Goal: Transaction & Acquisition: Download file/media

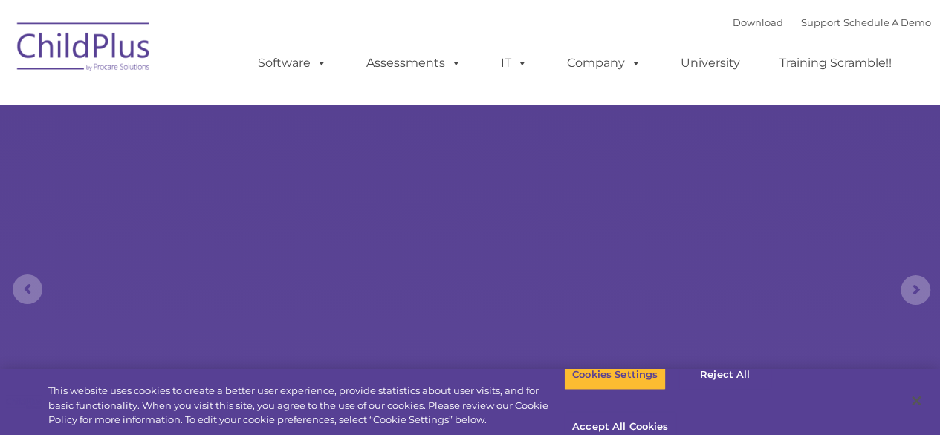
select select "MEDIUM"
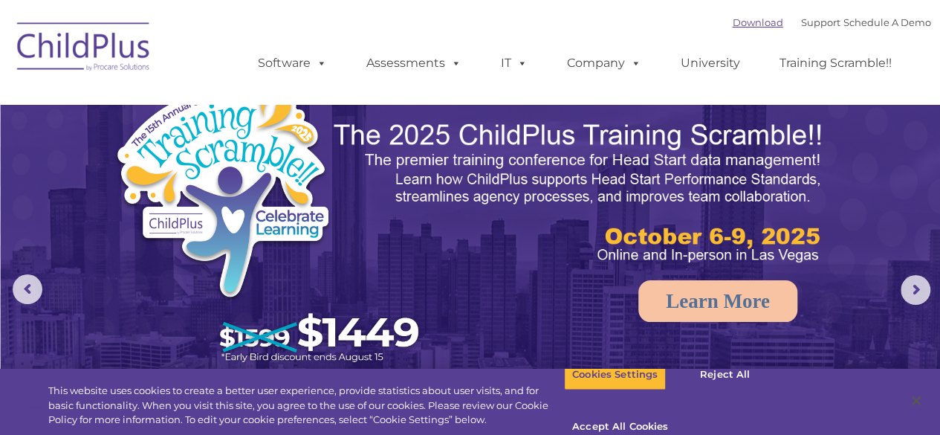
click at [733, 25] on link "Download" at bounding box center [758, 22] width 51 height 12
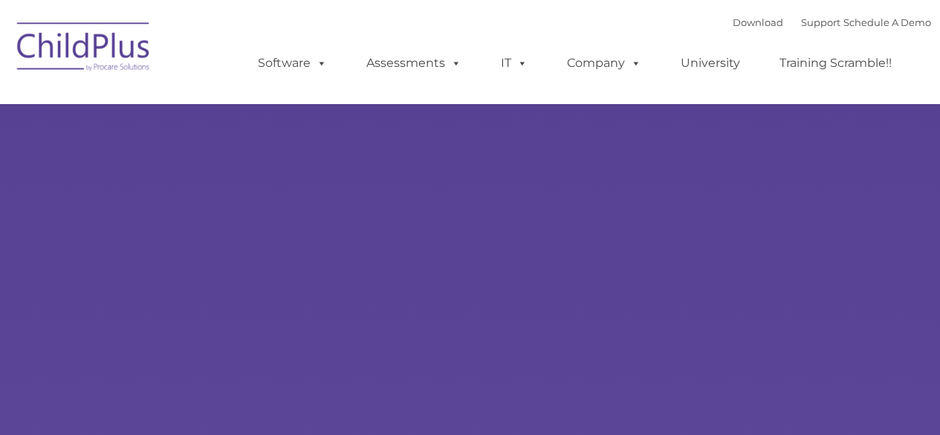
type input ""
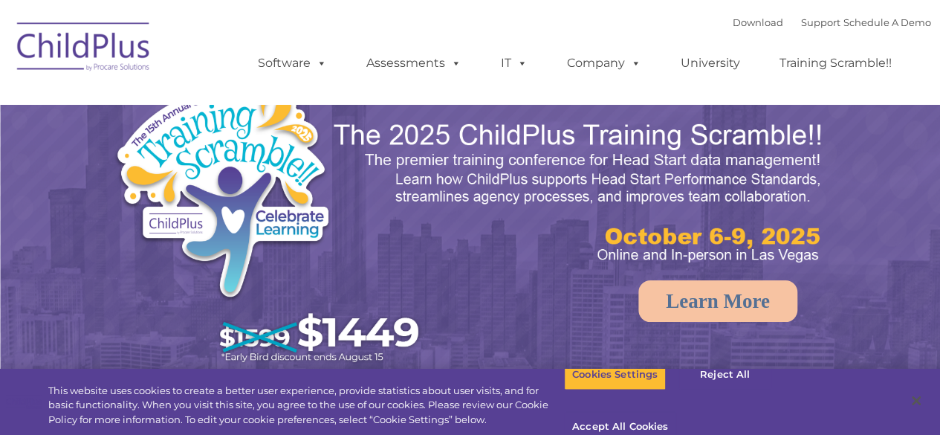
select select "MEDIUM"
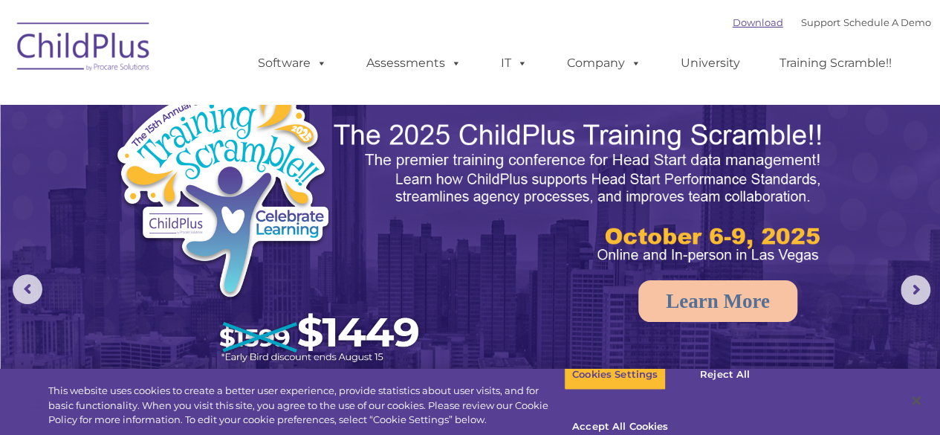
click at [737, 20] on link "Download" at bounding box center [758, 22] width 51 height 12
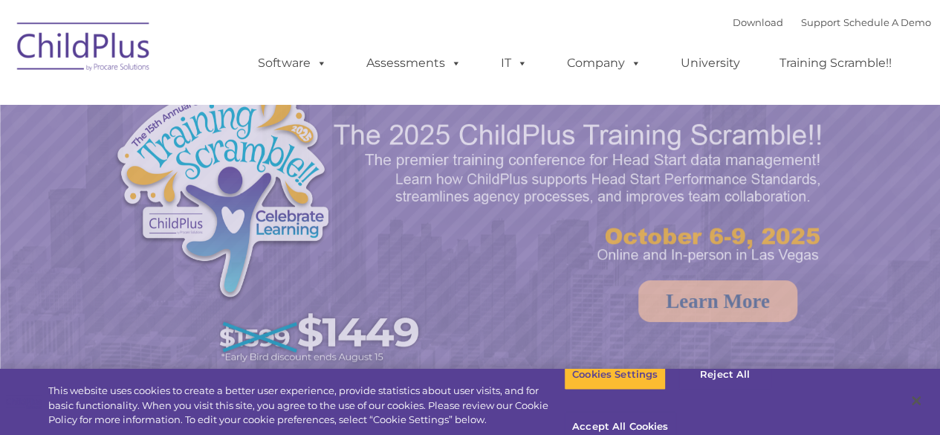
select select "MEDIUM"
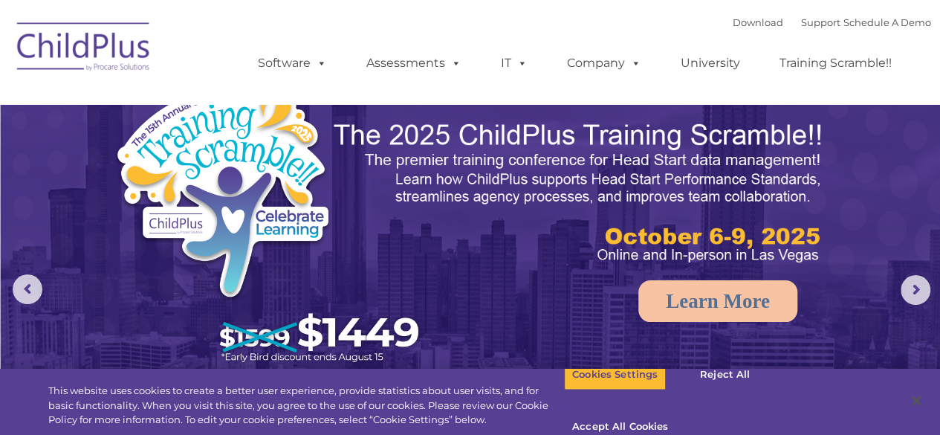
click at [129, 41] on img at bounding box center [84, 49] width 149 height 74
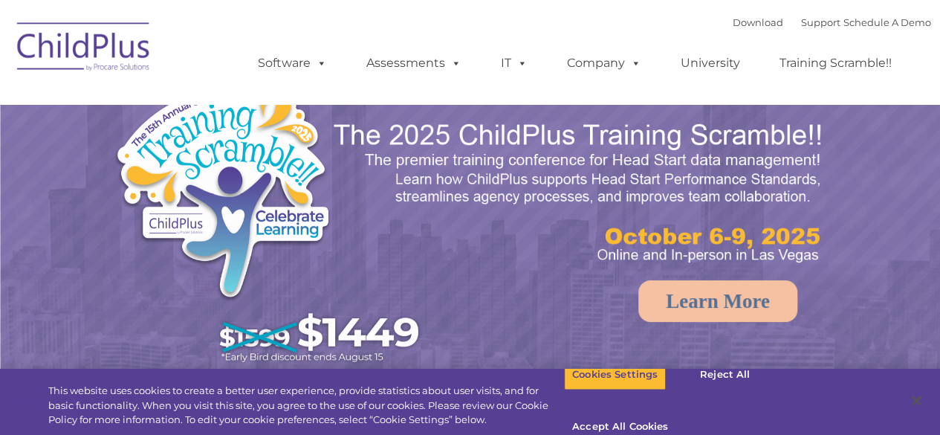
select select "MEDIUM"
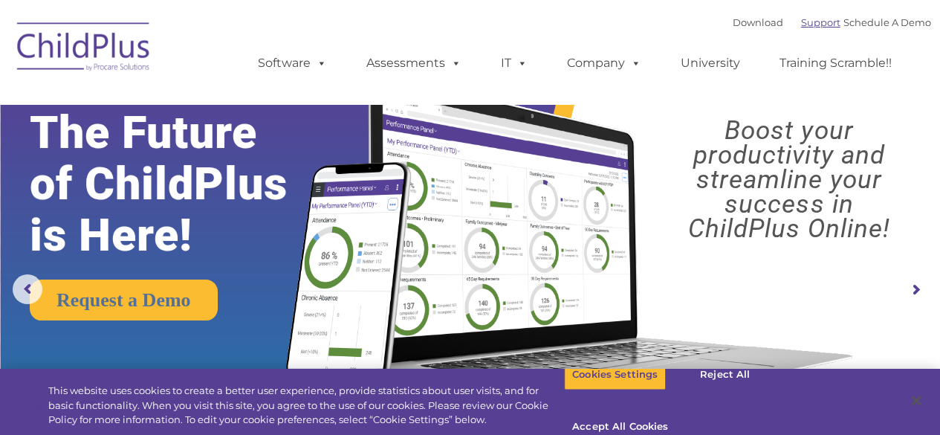
click at [801, 21] on link "Support" at bounding box center [820, 22] width 39 height 12
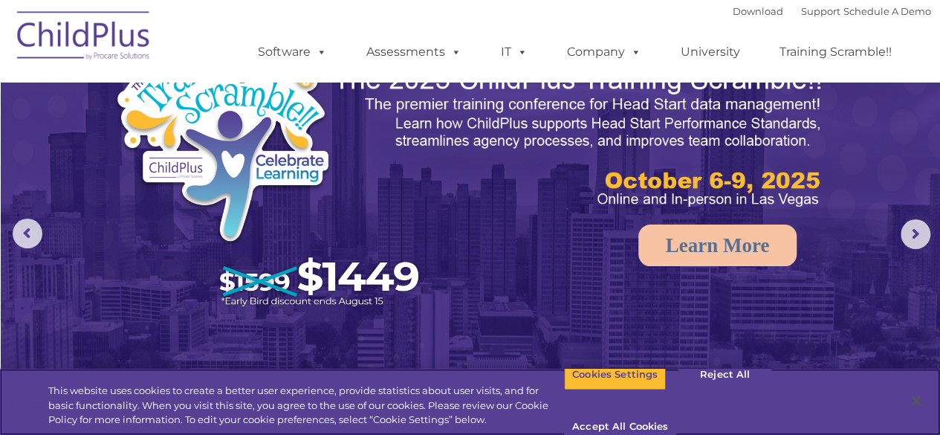
scroll to position [25, 0]
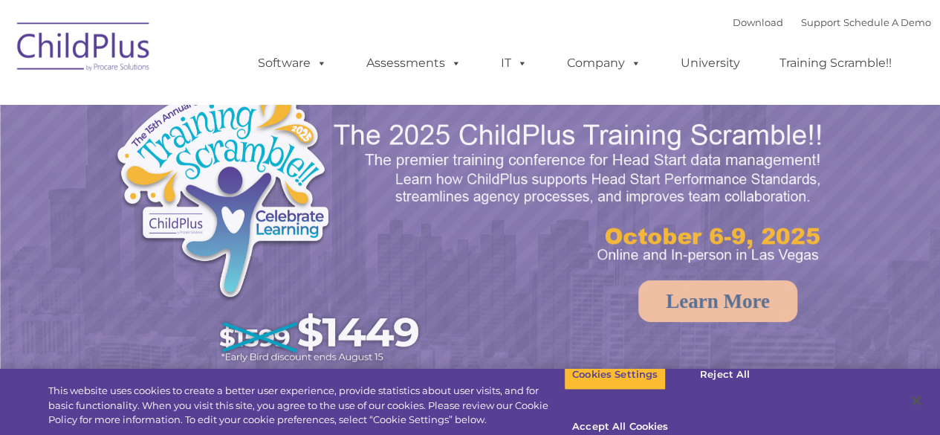
select select "MEDIUM"
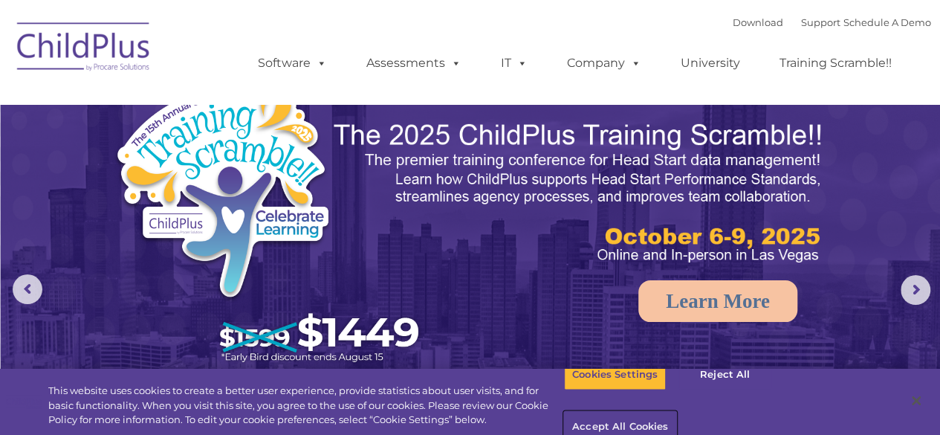
click at [676, 412] on button "Accept All Cookies" at bounding box center [620, 427] width 112 height 31
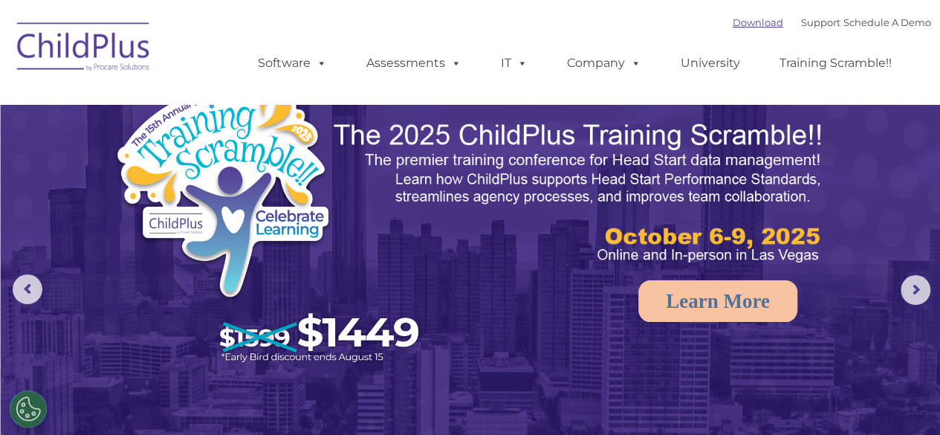
click at [740, 18] on link "Download" at bounding box center [758, 22] width 51 height 12
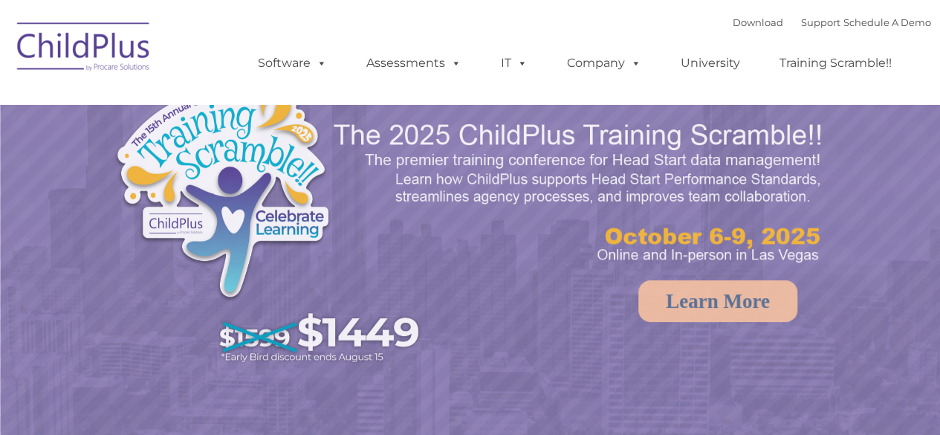
select select "MEDIUM"
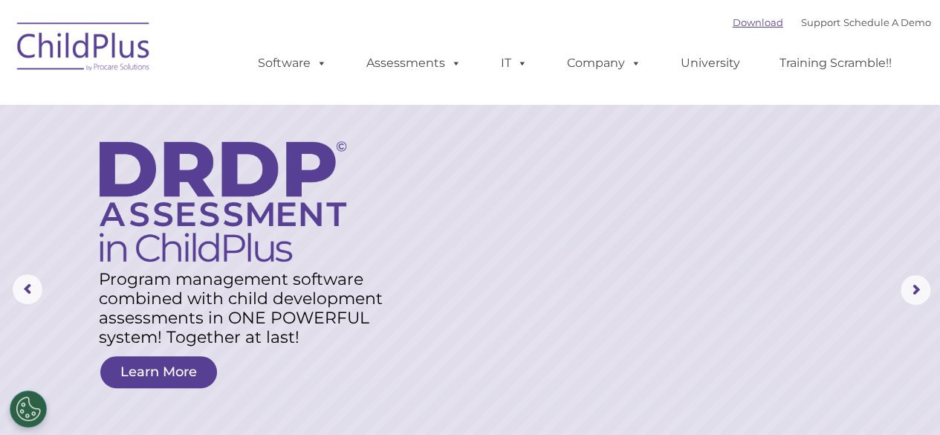
click at [739, 23] on link "Download" at bounding box center [758, 22] width 51 height 12
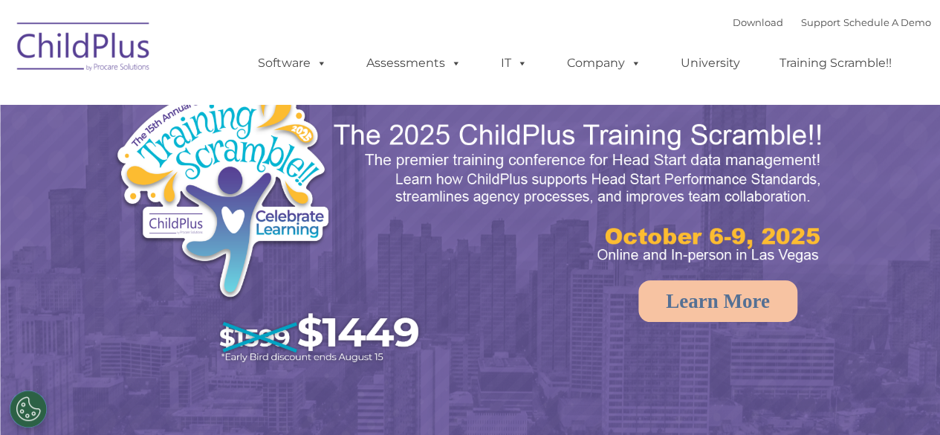
select select "MEDIUM"
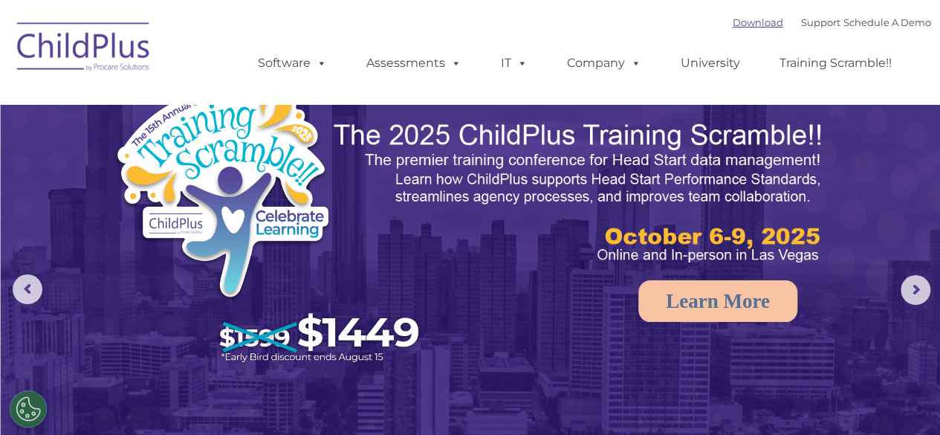
click at [737, 27] on link "Download" at bounding box center [758, 22] width 51 height 12
